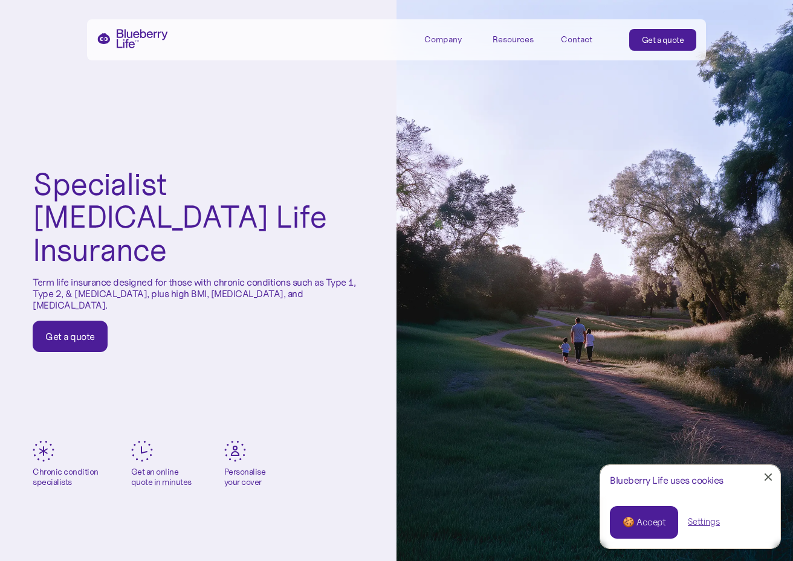
click at [475, 511] on div "🍪 Accept" at bounding box center [643, 522] width 43 height 13
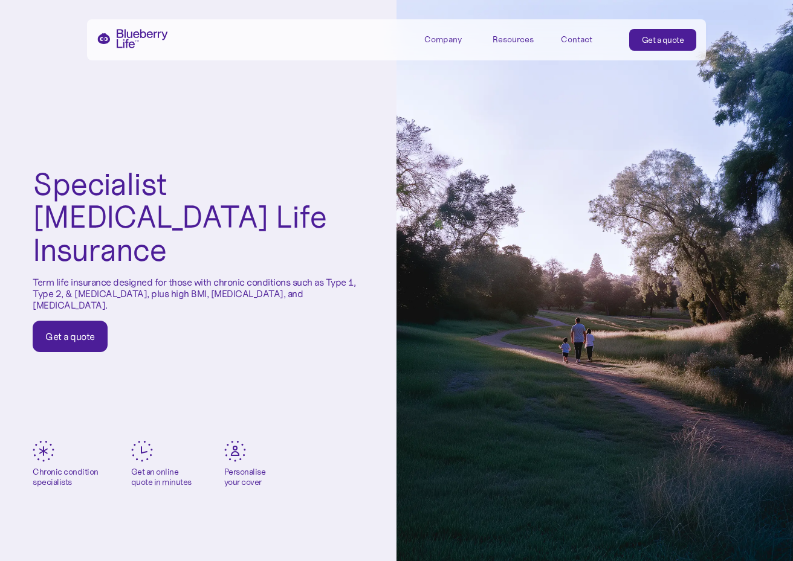
click at [81, 322] on link "Get a quote" at bounding box center [70, 336] width 75 height 31
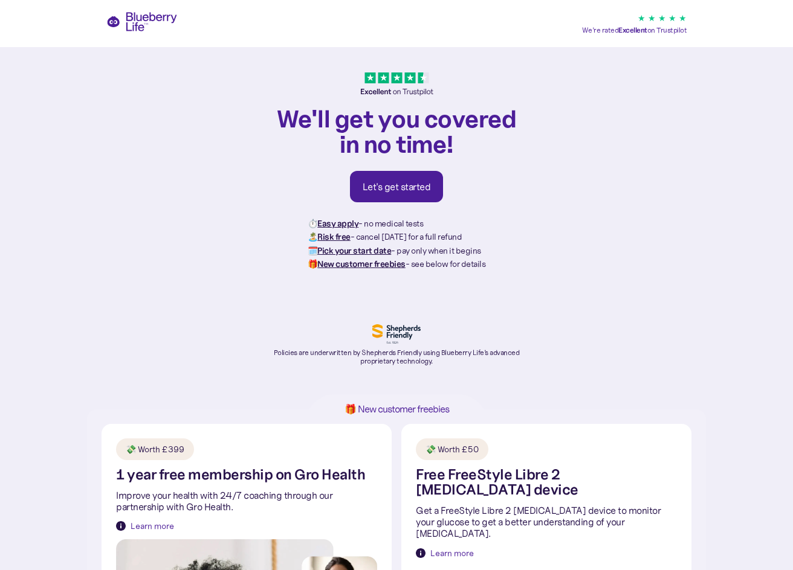
click at [382, 187] on div "Let's get started" at bounding box center [397, 187] width 68 height 12
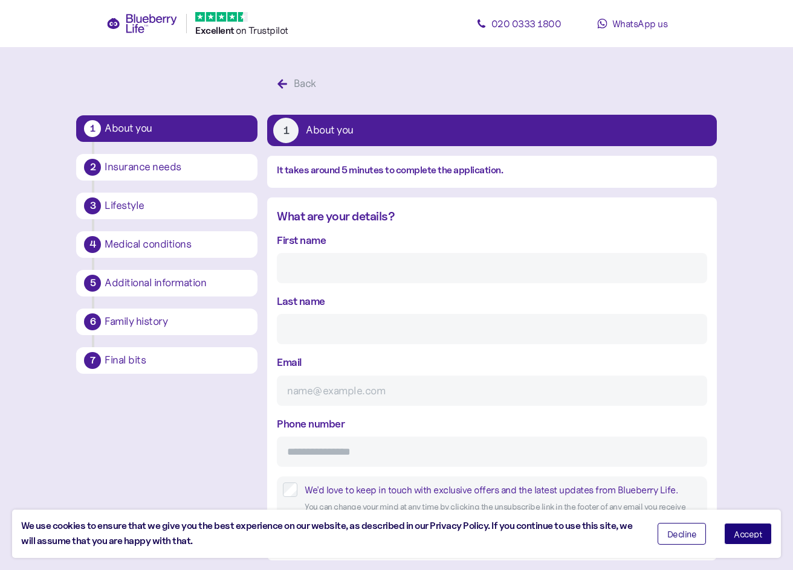
scroll to position [23, 0]
